Goal: Navigation & Orientation: Find specific page/section

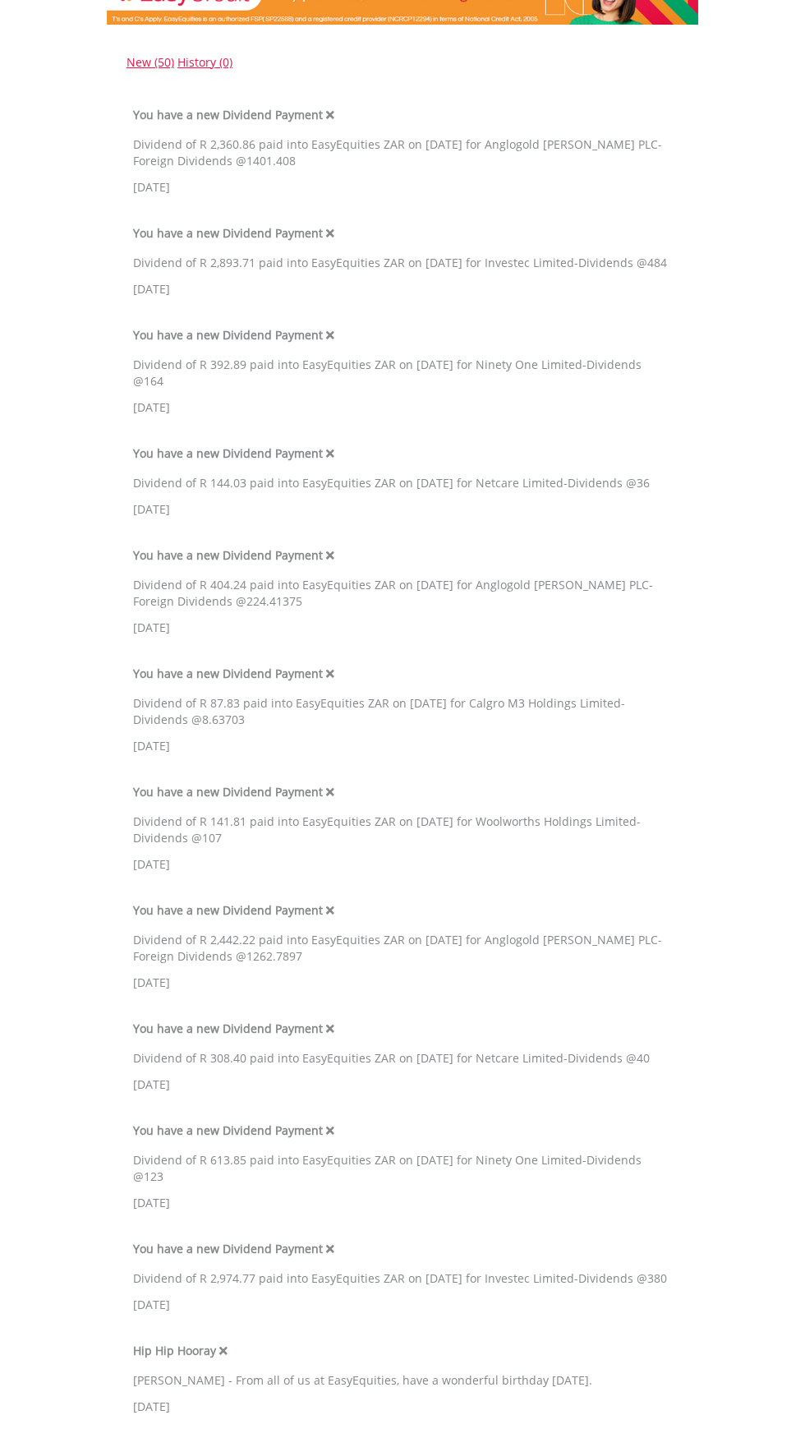
scroll to position [261, 0]
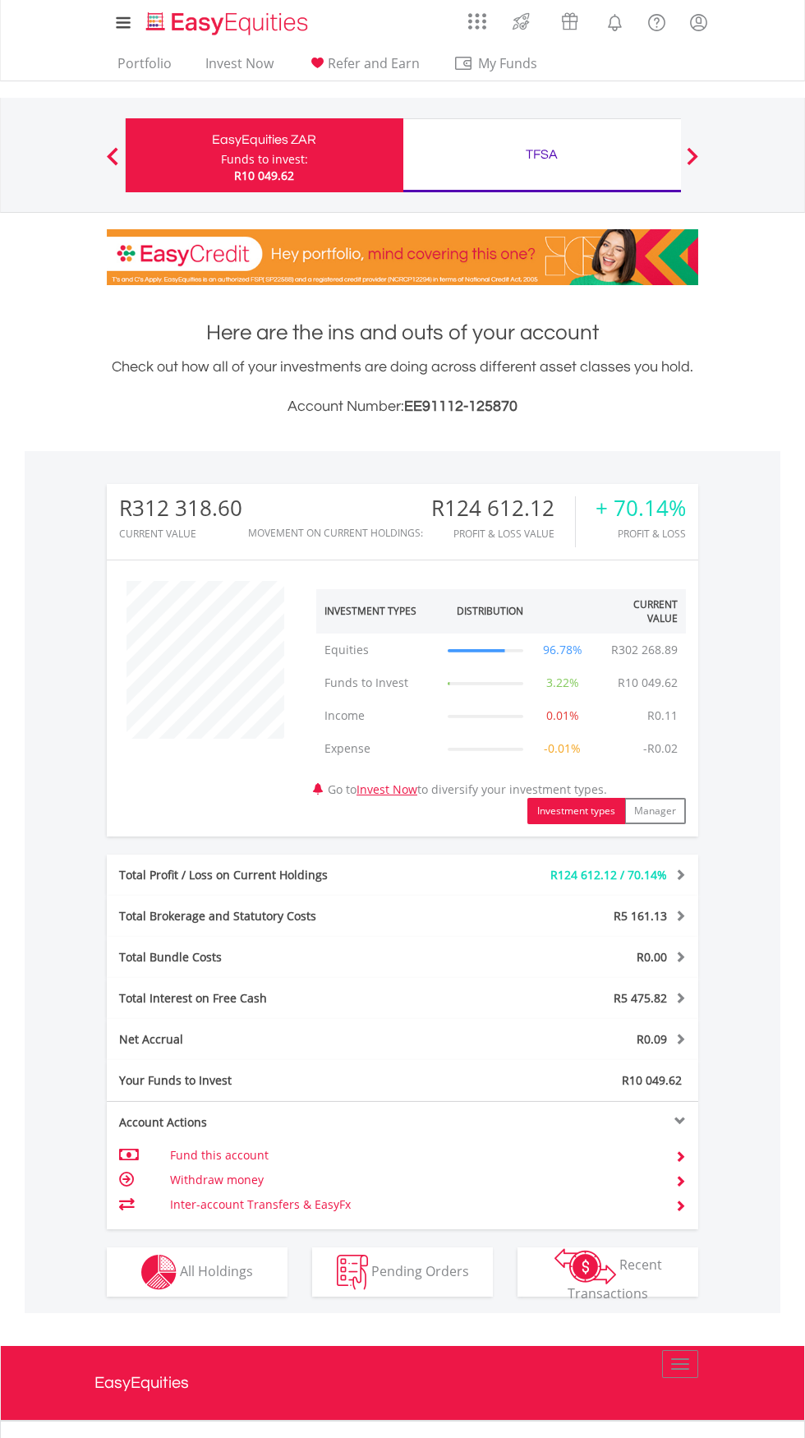
scroll to position [158, 197]
